Goal: Transaction & Acquisition: Purchase product/service

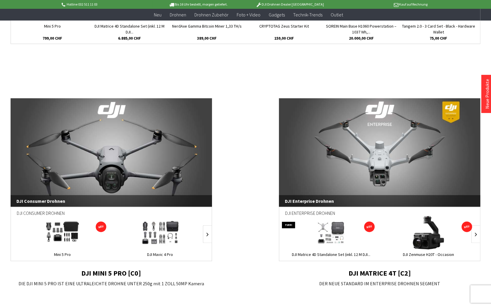
scroll to position [377, 0]
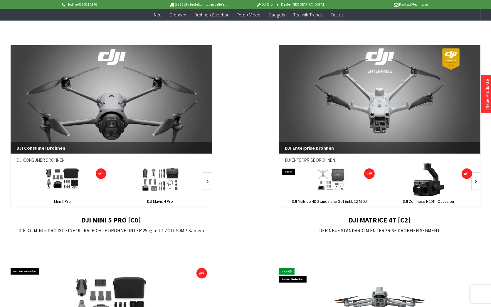
click at [170, 174] on img at bounding box center [160, 179] width 45 height 33
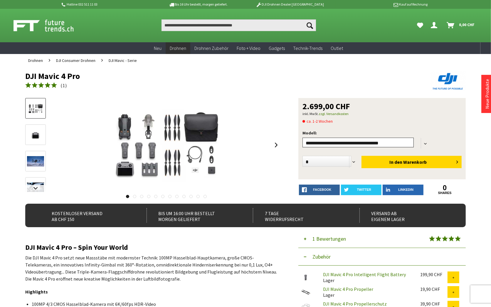
click at [302, 138] on select"] "**********" at bounding box center [357, 143] width 111 height 10
click at [257, 127] on div at bounding box center [166, 145] width 229 height 94
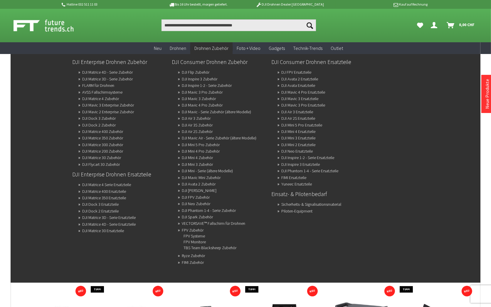
click at [219, 45] on span "Drohnen Zubehör" at bounding box center [211, 48] width 34 height 6
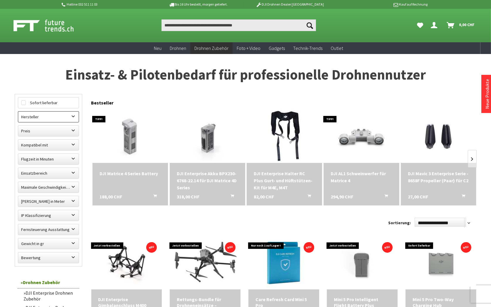
click at [68, 112] on label "Hersteller" at bounding box center [48, 117] width 60 height 11
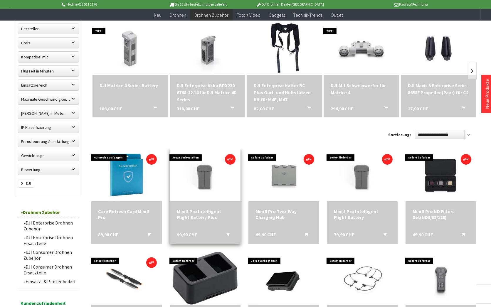
scroll to position [108, 0]
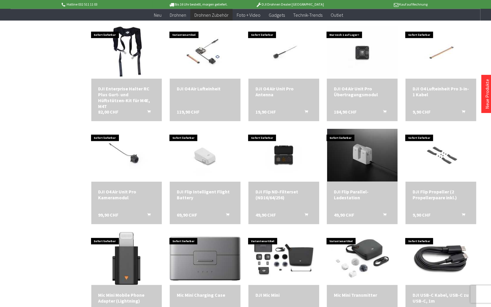
scroll to position [512, 0]
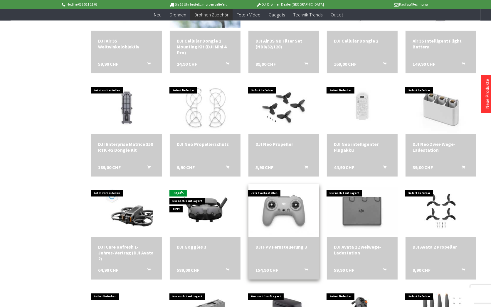
scroll to position [889, 0]
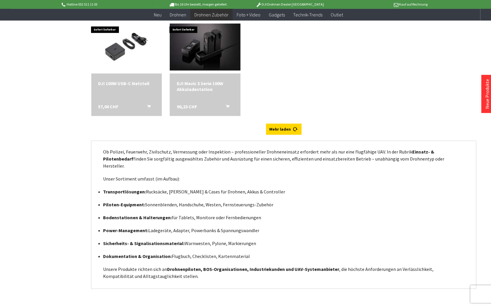
scroll to position [1651, 0]
